Goal: Information Seeking & Learning: Understand process/instructions

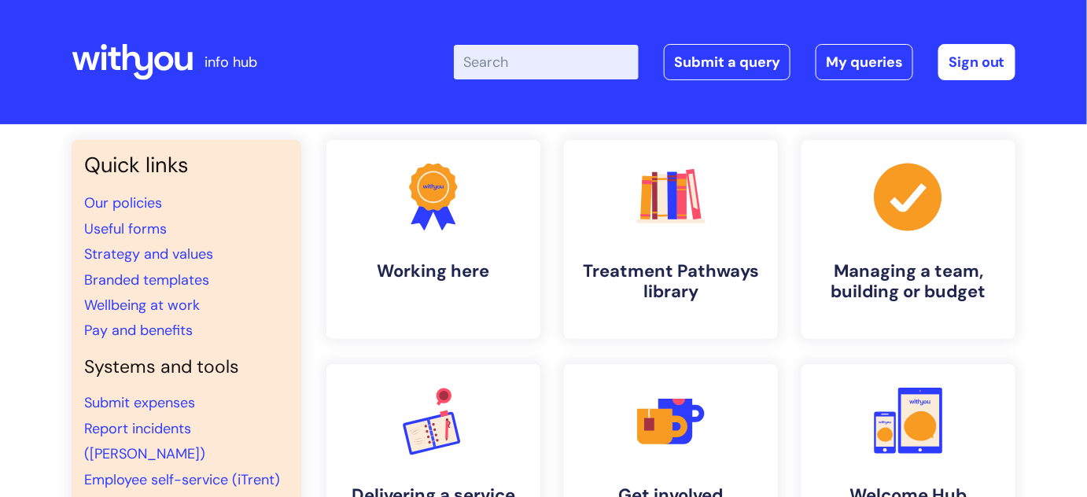
click at [524, 68] on input "Enter your search term here..." at bounding box center [546, 62] width 185 height 35
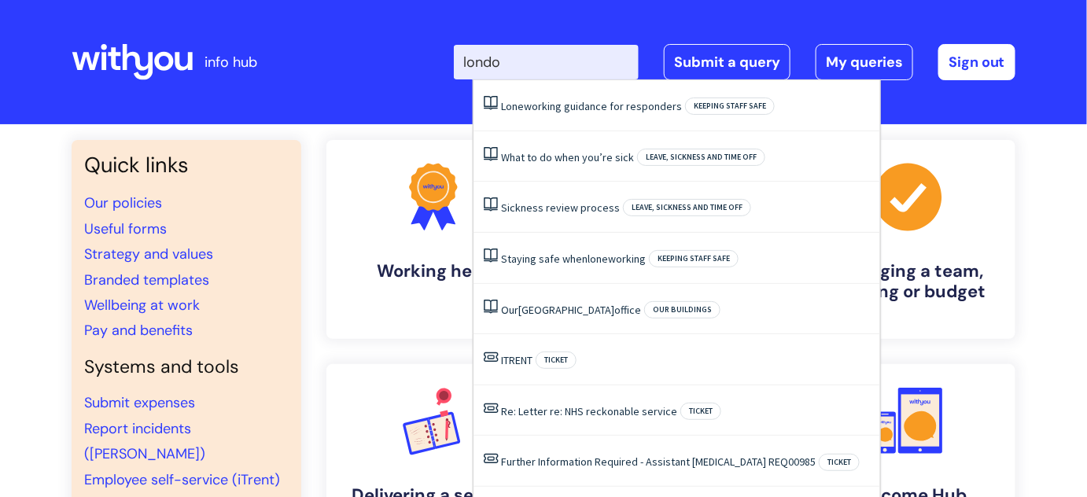
type input "[GEOGRAPHIC_DATA]"
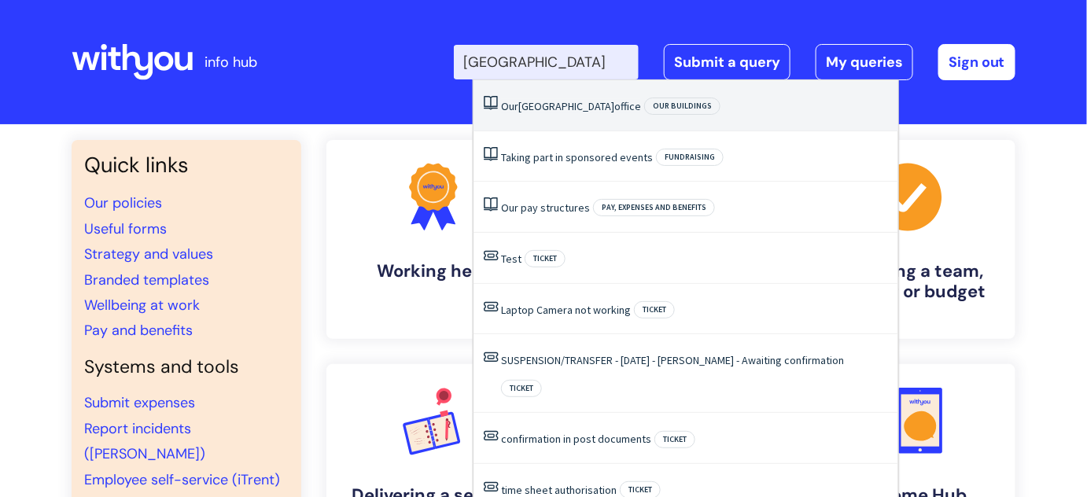
click at [531, 98] on li "Our London office Our buildings" at bounding box center [685, 105] width 425 height 51
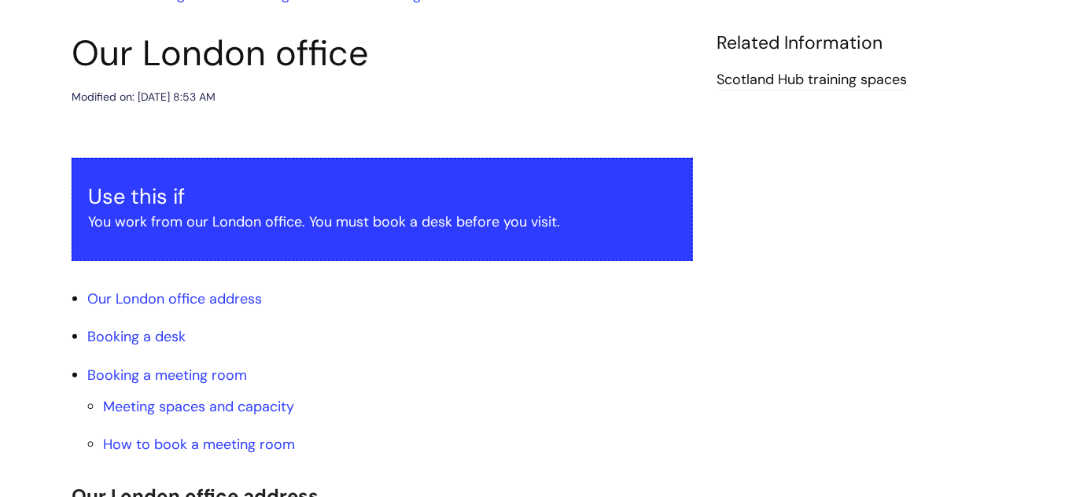
scroll to position [214, 0]
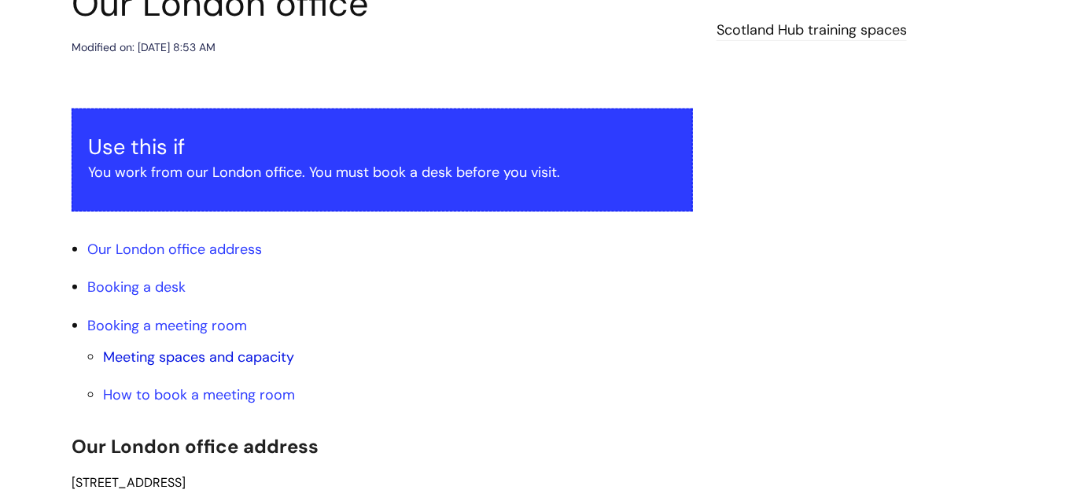
click at [177, 355] on link "Meeting spaces and capacity" at bounding box center [198, 357] width 191 height 19
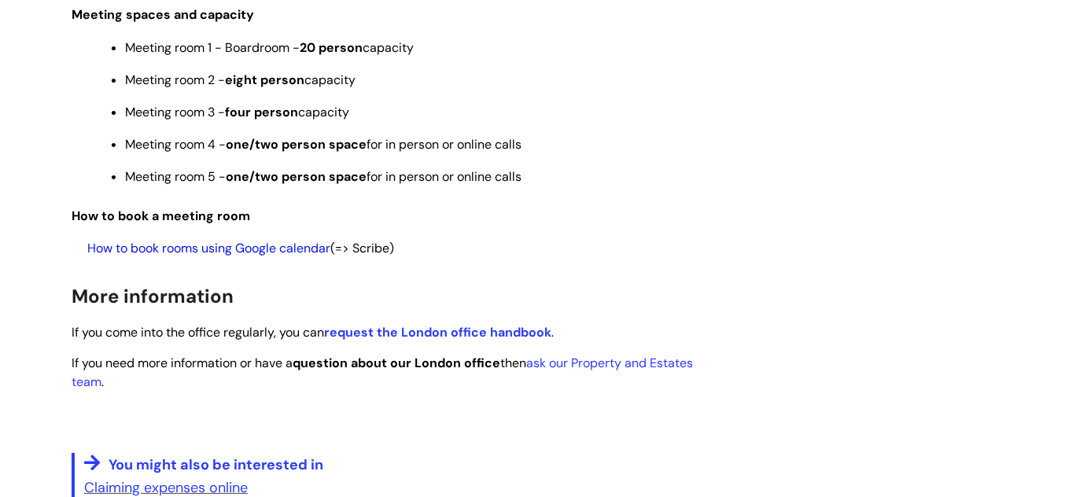
click at [265, 253] on link "How to book rooms using Google calendar" at bounding box center [208, 248] width 243 height 17
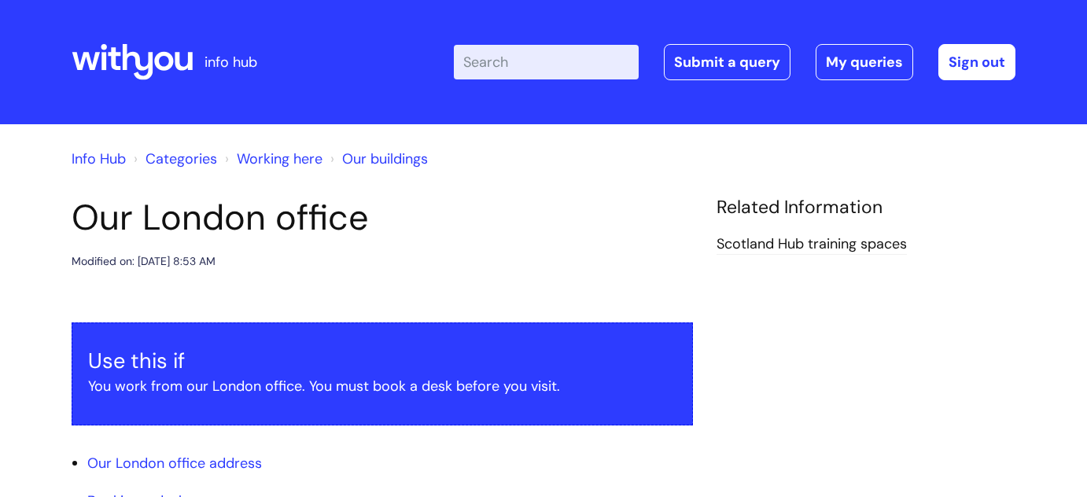
scroll to position [1754, 0]
